Goal: Find specific page/section: Find specific page/section

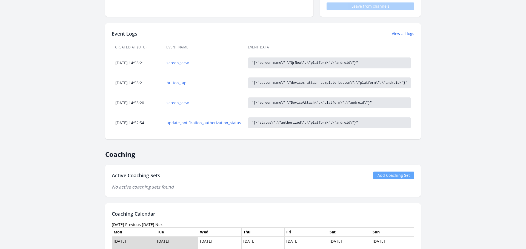
scroll to position [224, 0]
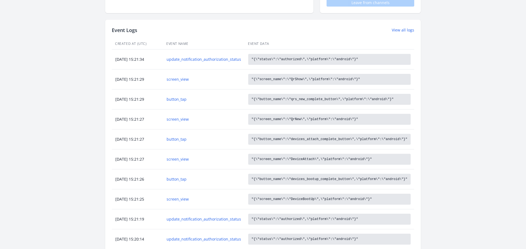
scroll to position [229, 0]
click at [405, 29] on link "View all logs" at bounding box center [403, 30] width 22 height 5
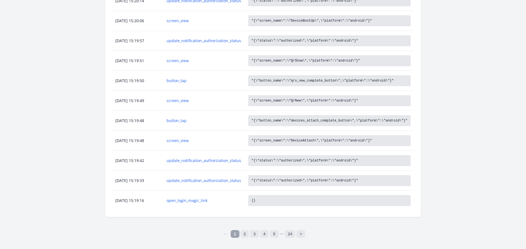
scroll to position [275, 0]
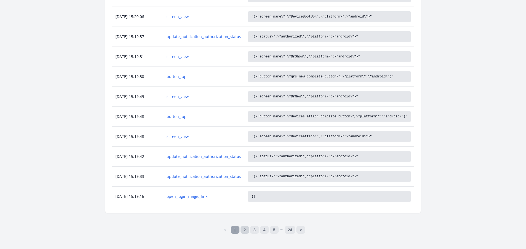
click at [247, 229] on link "2" at bounding box center [245, 230] width 9 height 8
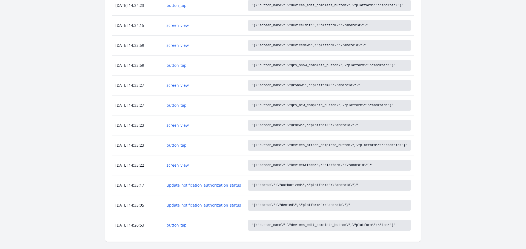
scroll to position [275, 0]
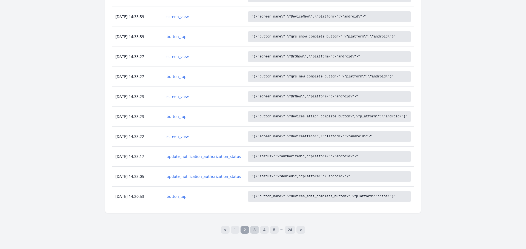
click at [257, 230] on link "3" at bounding box center [254, 230] width 9 height 8
